Goal: Information Seeking & Learning: Learn about a topic

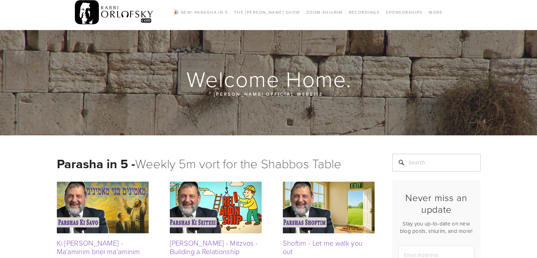
scroll to position [6, 0]
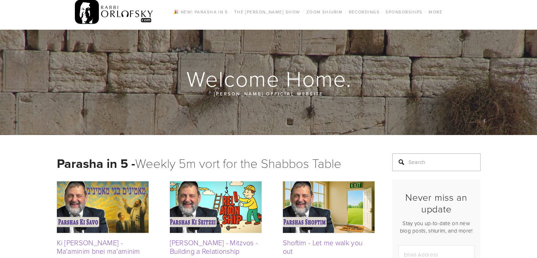
click at [425, 156] on input "Search" at bounding box center [436, 162] width 88 height 18
type input "dating"
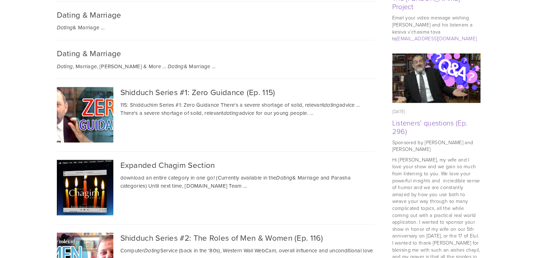
scroll to position [537, 0]
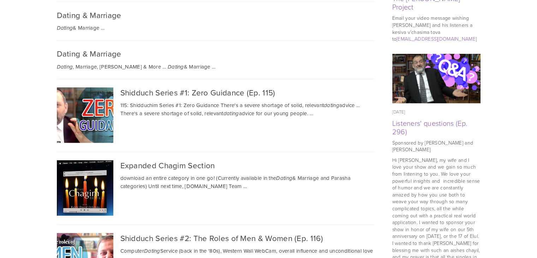
click at [149, 117] on div "Shidduch Series #1: Zero Guidance (Ep. 115) 115: Shidduchim Series #1: Zero Gui…" at bounding box center [216, 115] width 318 height 73
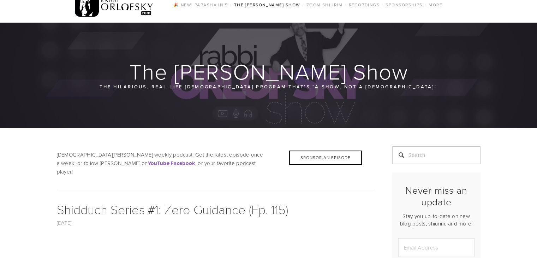
scroll to position [1, 0]
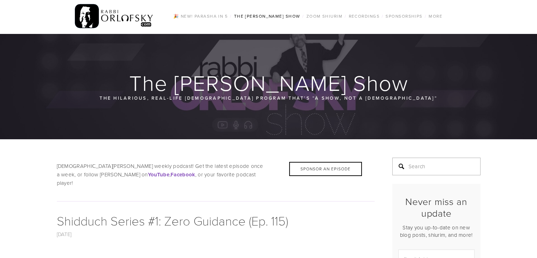
click at [412, 165] on input "Search" at bounding box center [436, 166] width 88 height 18
type input "d"
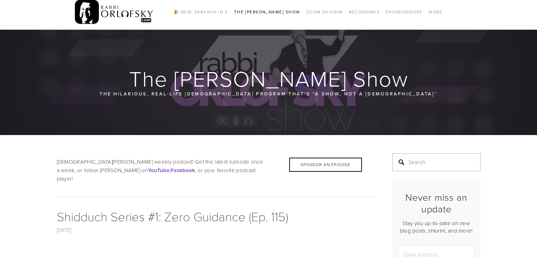
scroll to position [8, 0]
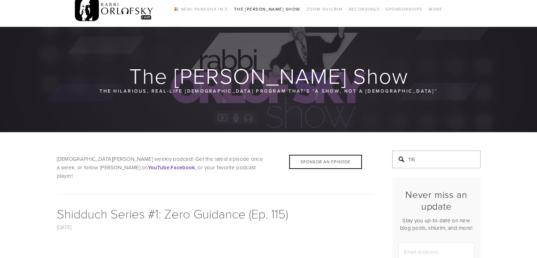
type input "116"
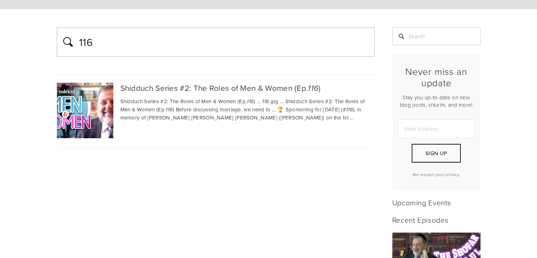
scroll to position [107, 0]
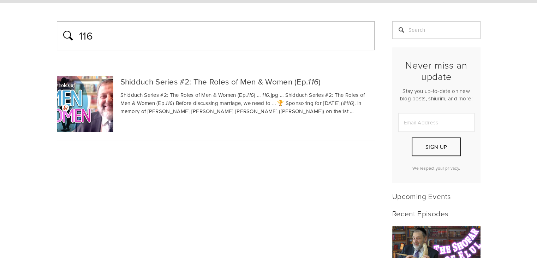
click at [222, 84] on div "Shidduch Series #2: The Roles of Men & Women (Ep. 116 )" at bounding box center [216, 81] width 318 height 11
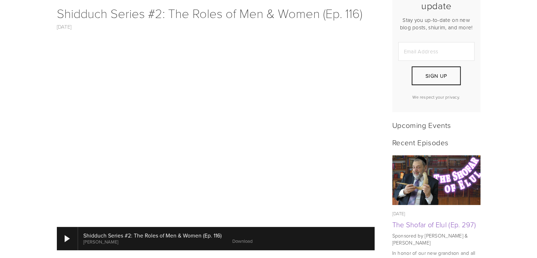
scroll to position [209, 0]
